Goal: Check status: Check status

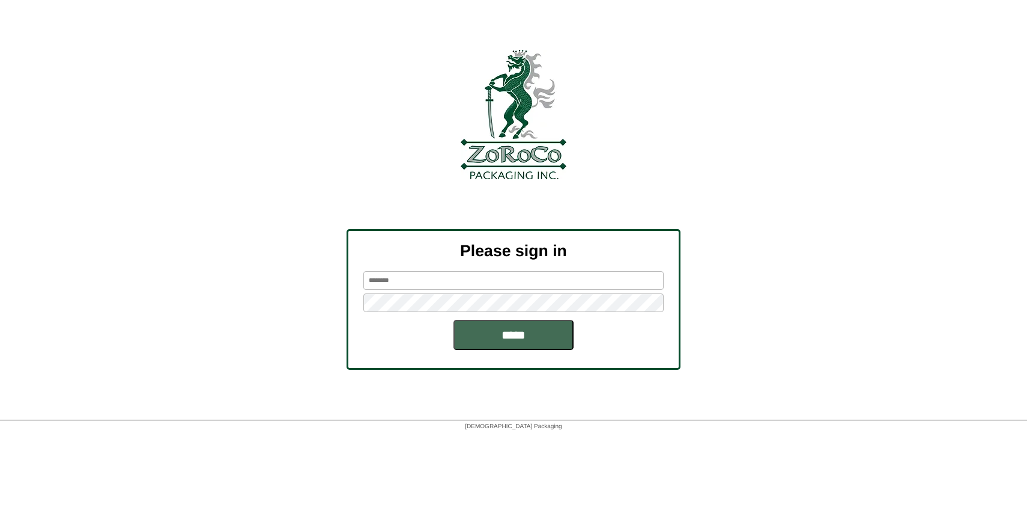
type input "*****"
click at [503, 342] on input "*****" at bounding box center [514, 335] width 120 height 30
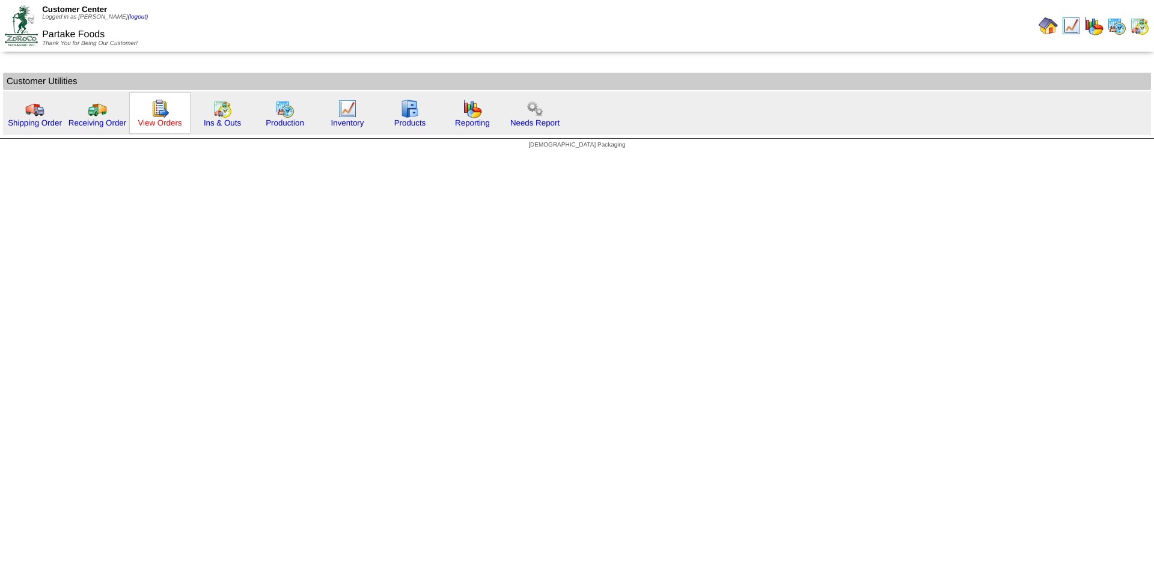
click at [164, 124] on link "View Orders" at bounding box center [160, 122] width 44 height 9
